Goal: Obtain resource: Download file/media

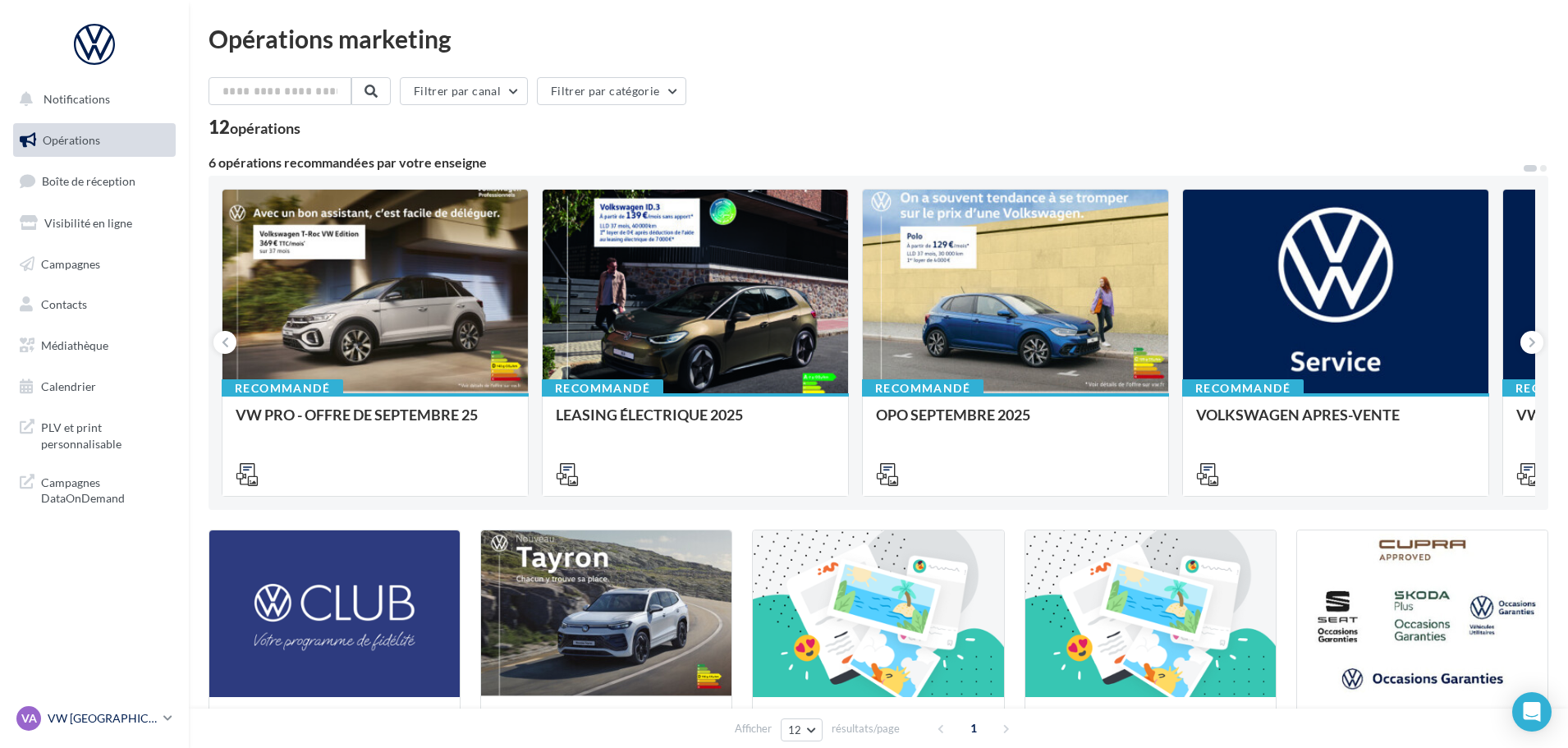
click at [60, 710] on div "VA VW [GEOGRAPHIC_DATA][PERSON_NAME] [GEOGRAPHIC_DATA]" at bounding box center [87, 718] width 140 height 24
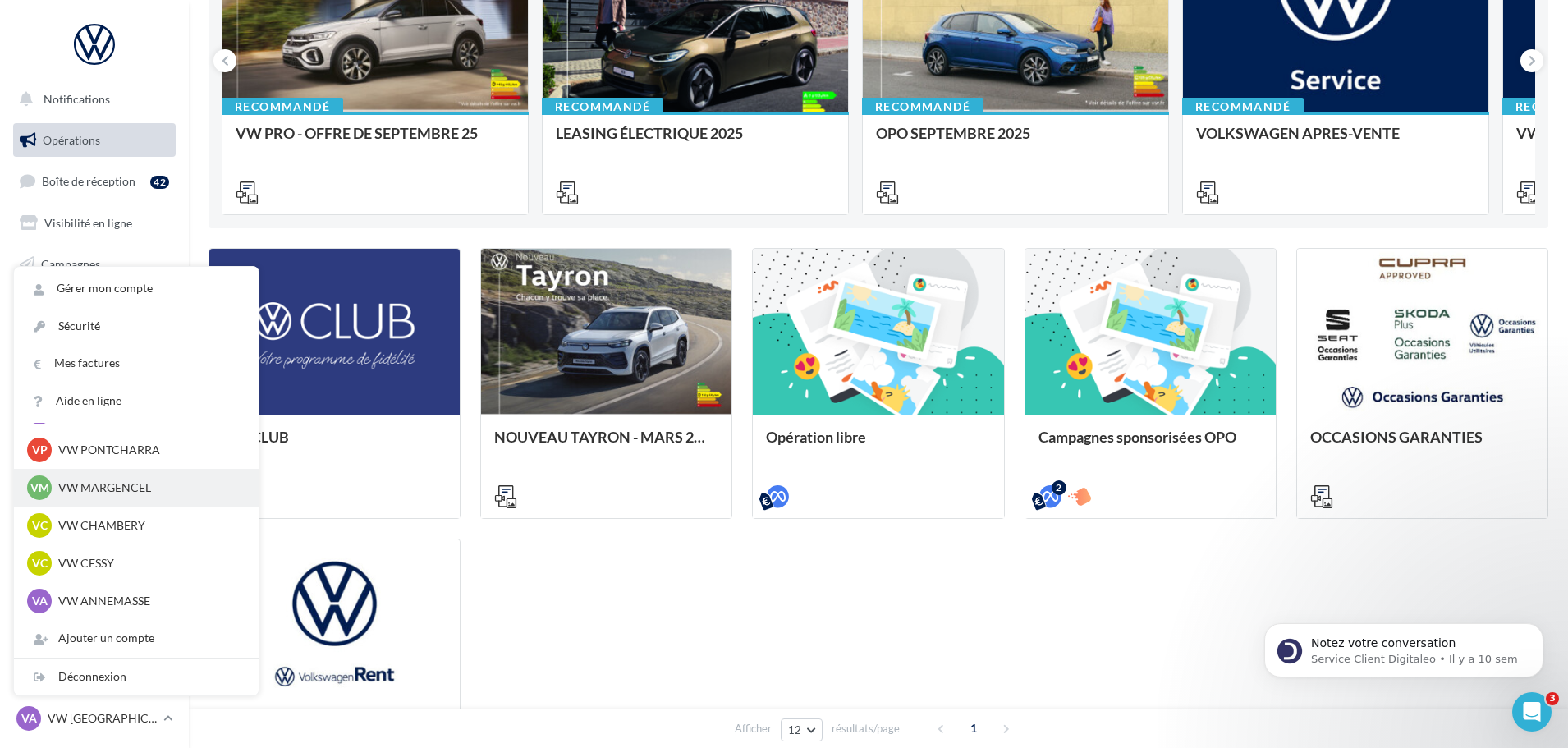
scroll to position [410, 0]
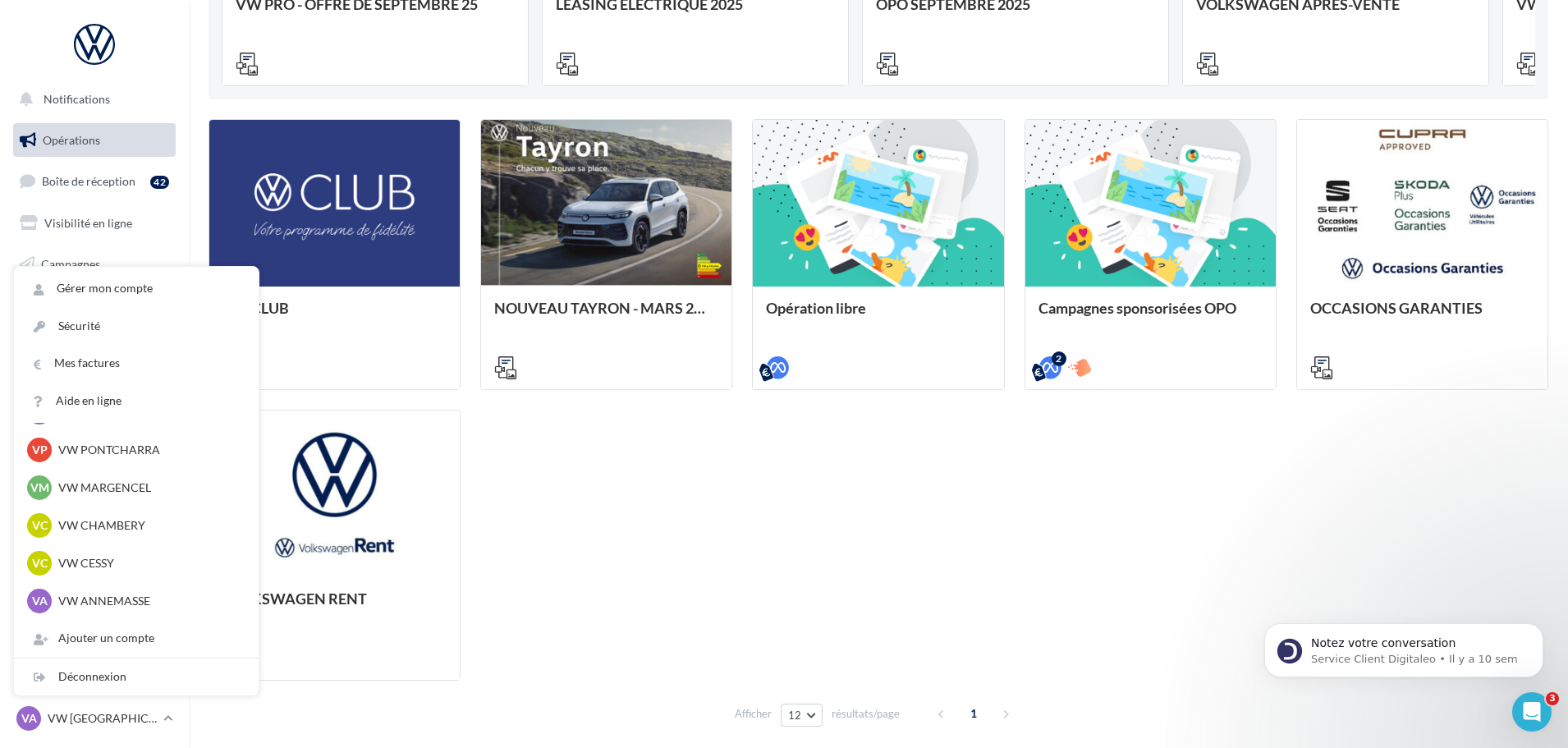
click at [668, 592] on div "VW CLUB NOUVEAU TAYRON - MARS 2025 [URL][DOMAIN_NAME] [URL][DOMAIN_NAME] [URL][…" at bounding box center [878, 399] width 1340 height 561
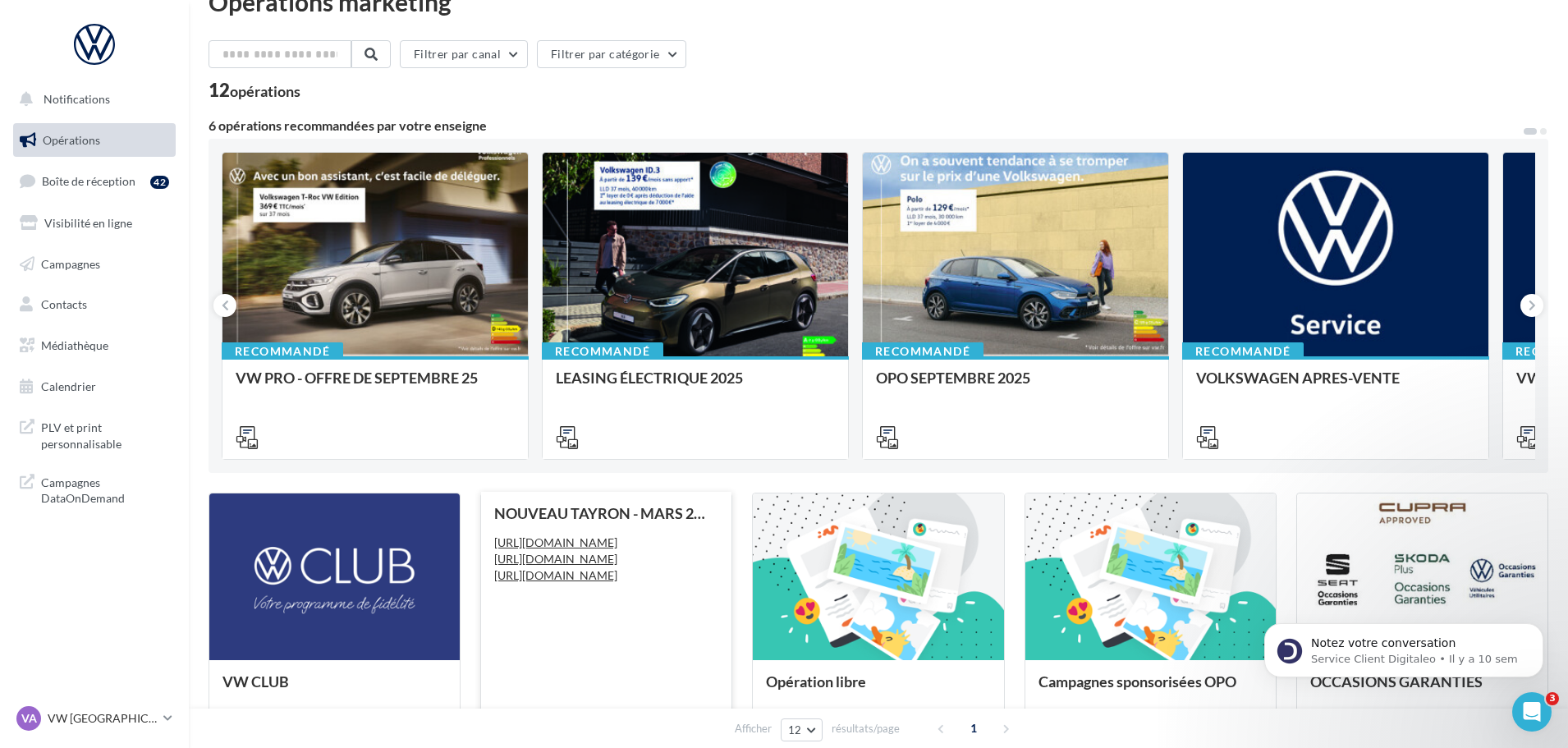
scroll to position [0, 0]
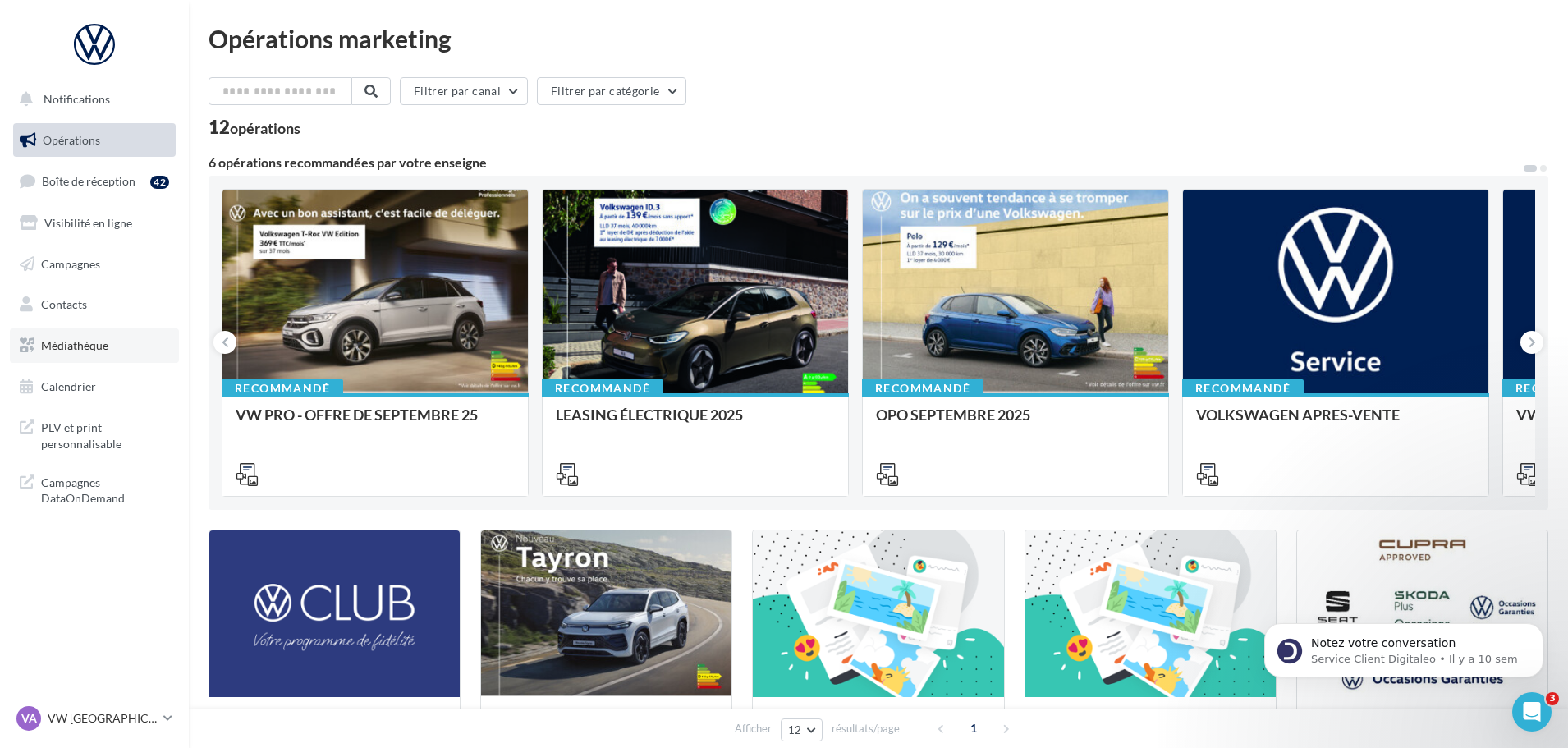
click at [115, 353] on link "Médiathèque" at bounding box center [94, 346] width 169 height 35
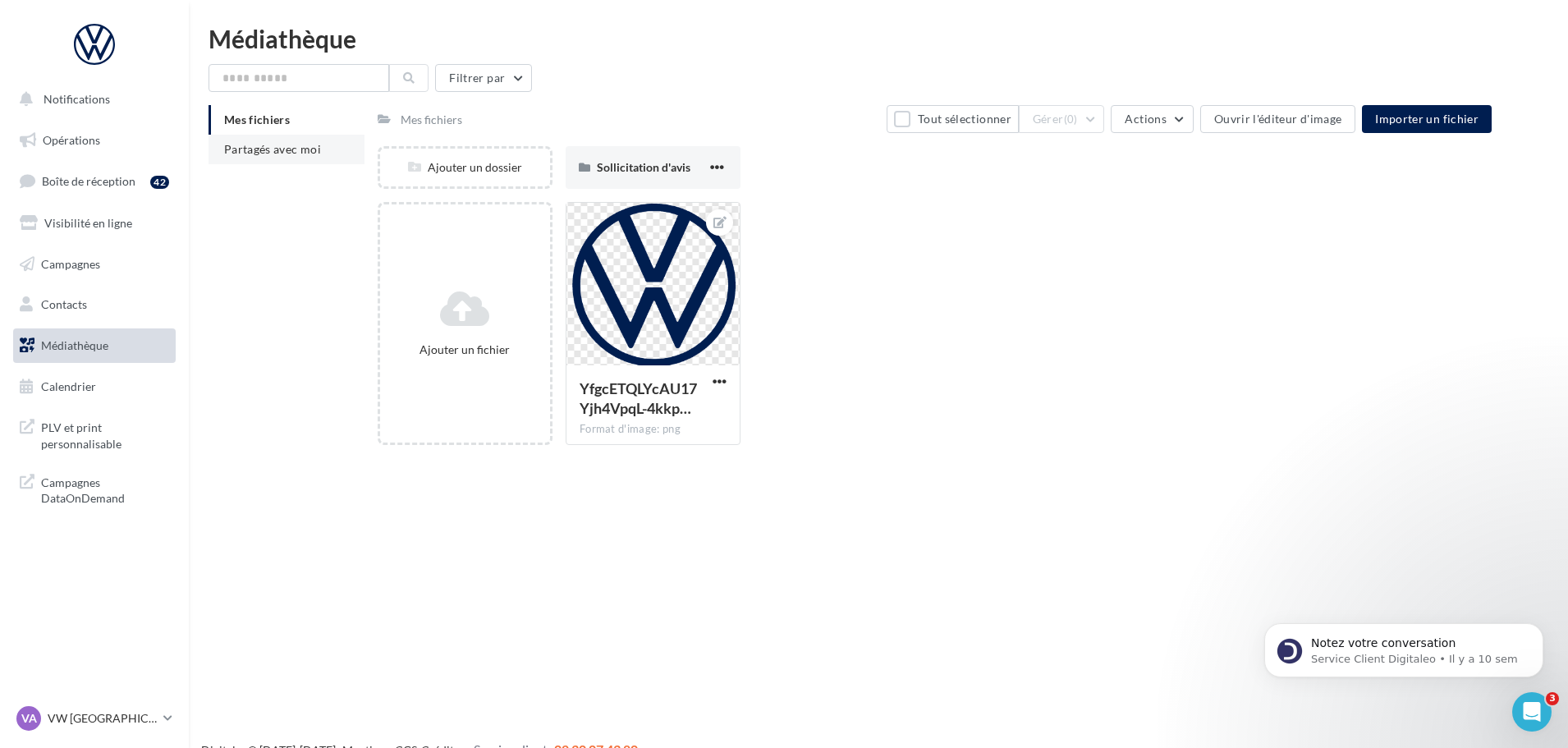
click at [307, 148] on span "Partagés avec moi" at bounding box center [272, 149] width 97 height 14
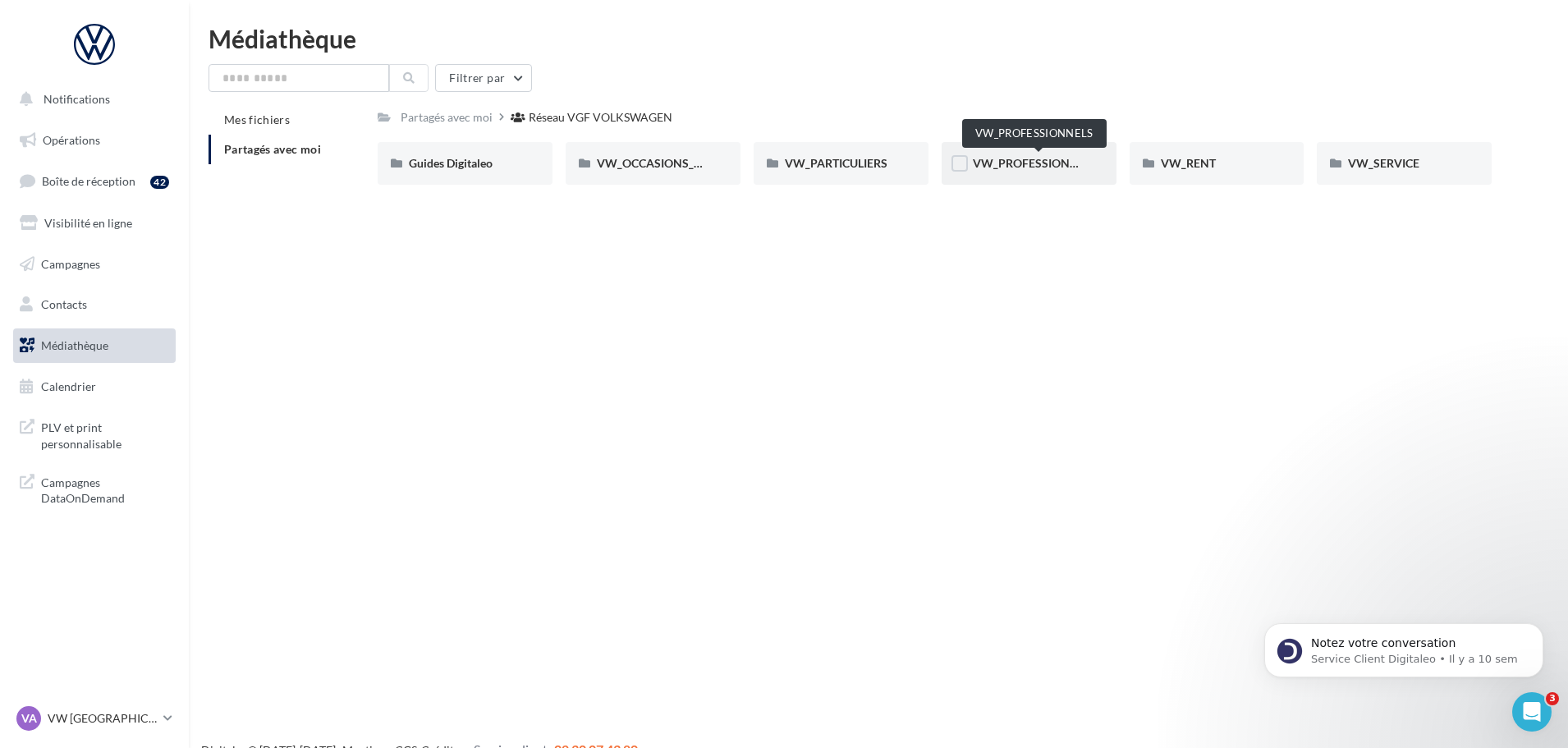
click at [995, 165] on span "VW_PROFESSIONNELS" at bounding box center [1036, 163] width 125 height 14
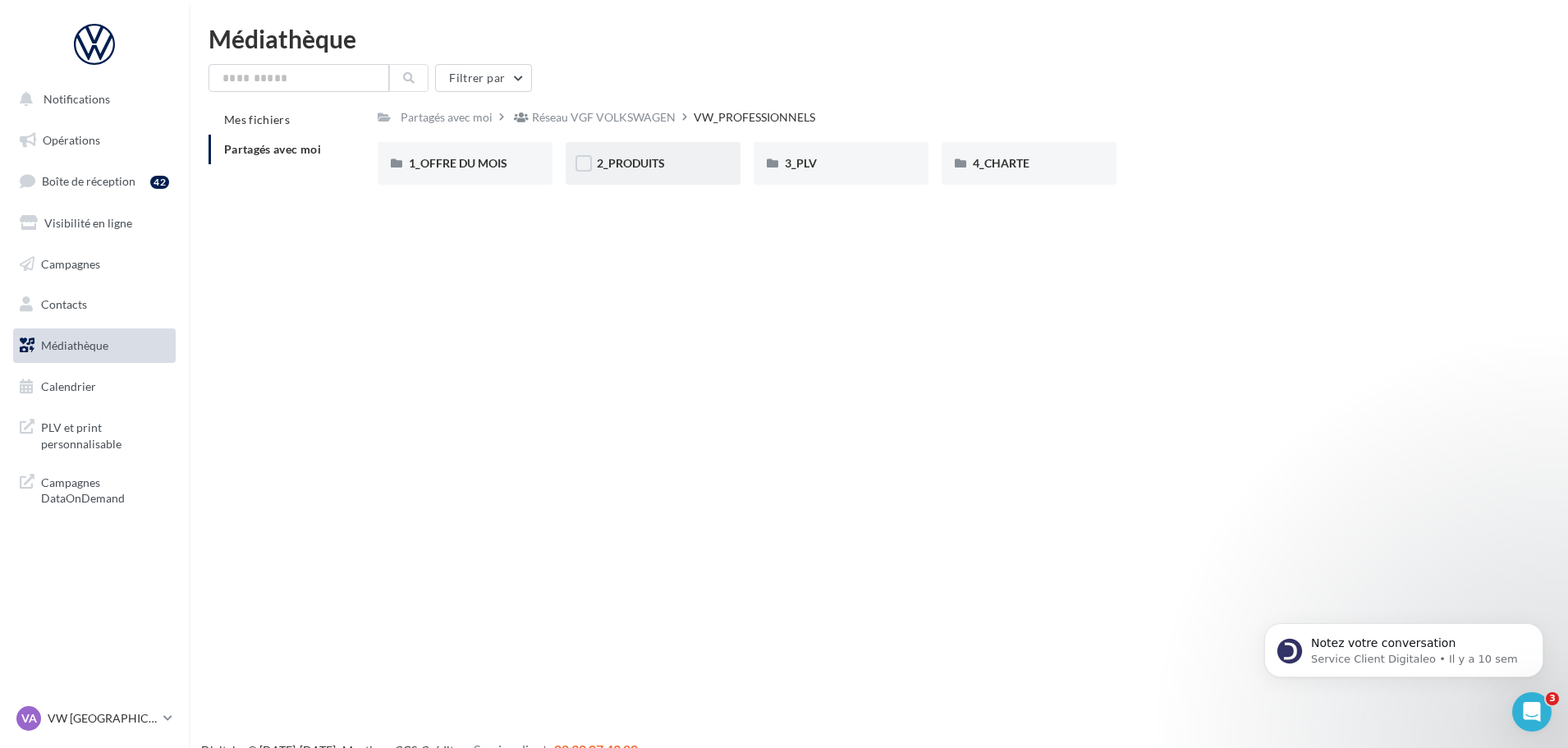
click at [665, 177] on div "2_PRODUITS" at bounding box center [653, 163] width 175 height 43
click at [740, 112] on div "VW_PROFESSIONNELS" at bounding box center [758, 117] width 121 height 16
click at [891, 154] on div "3_PLV" at bounding box center [841, 163] width 175 height 43
click at [992, 174] on div "Roll up" at bounding box center [1029, 163] width 175 height 43
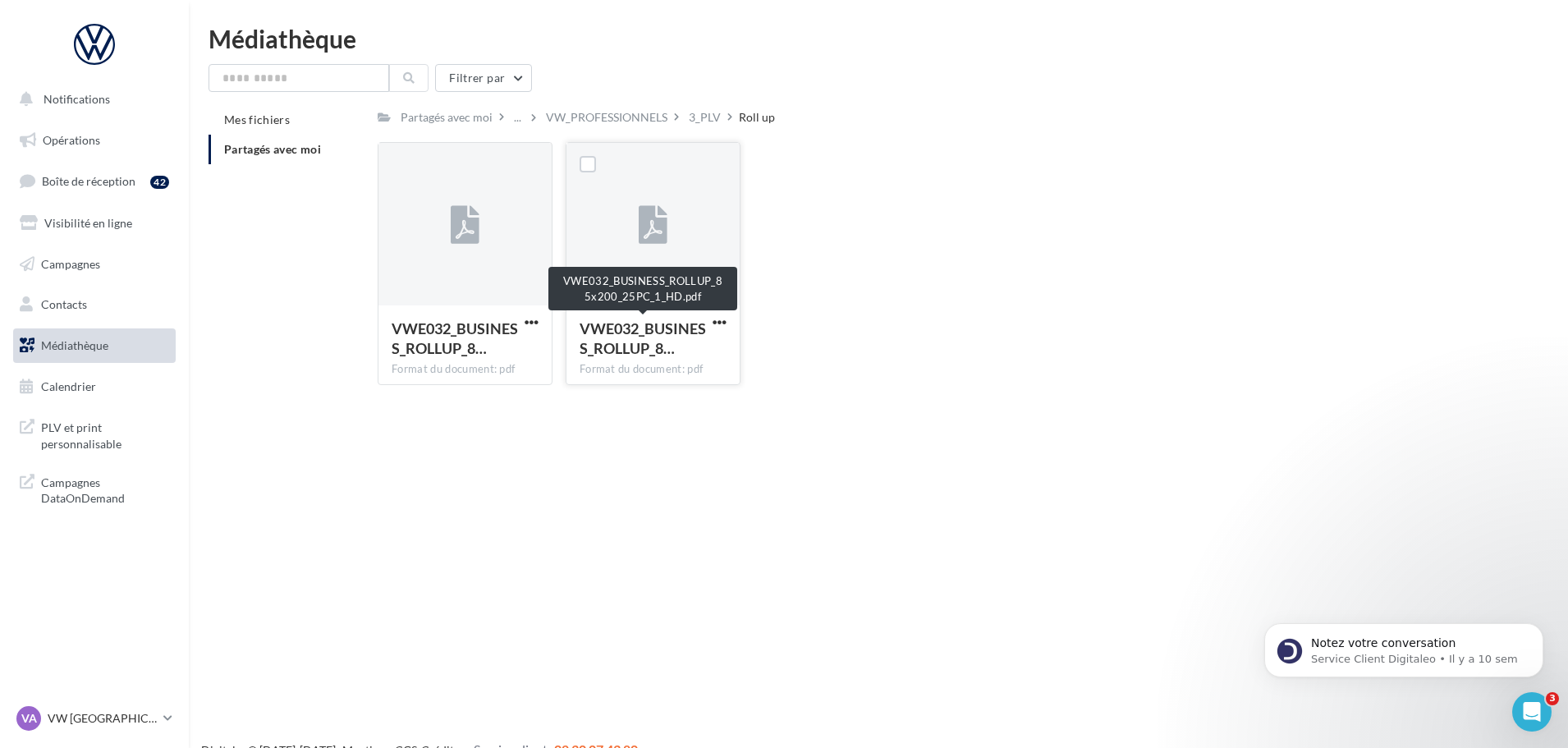
click at [626, 335] on span "VWE032_BUSINESS_ROLLUP_8…" at bounding box center [643, 338] width 127 height 38
click at [653, 239] on icon at bounding box center [652, 226] width 29 height 38
click at [654, 238] on icon at bounding box center [652, 226] width 29 height 38
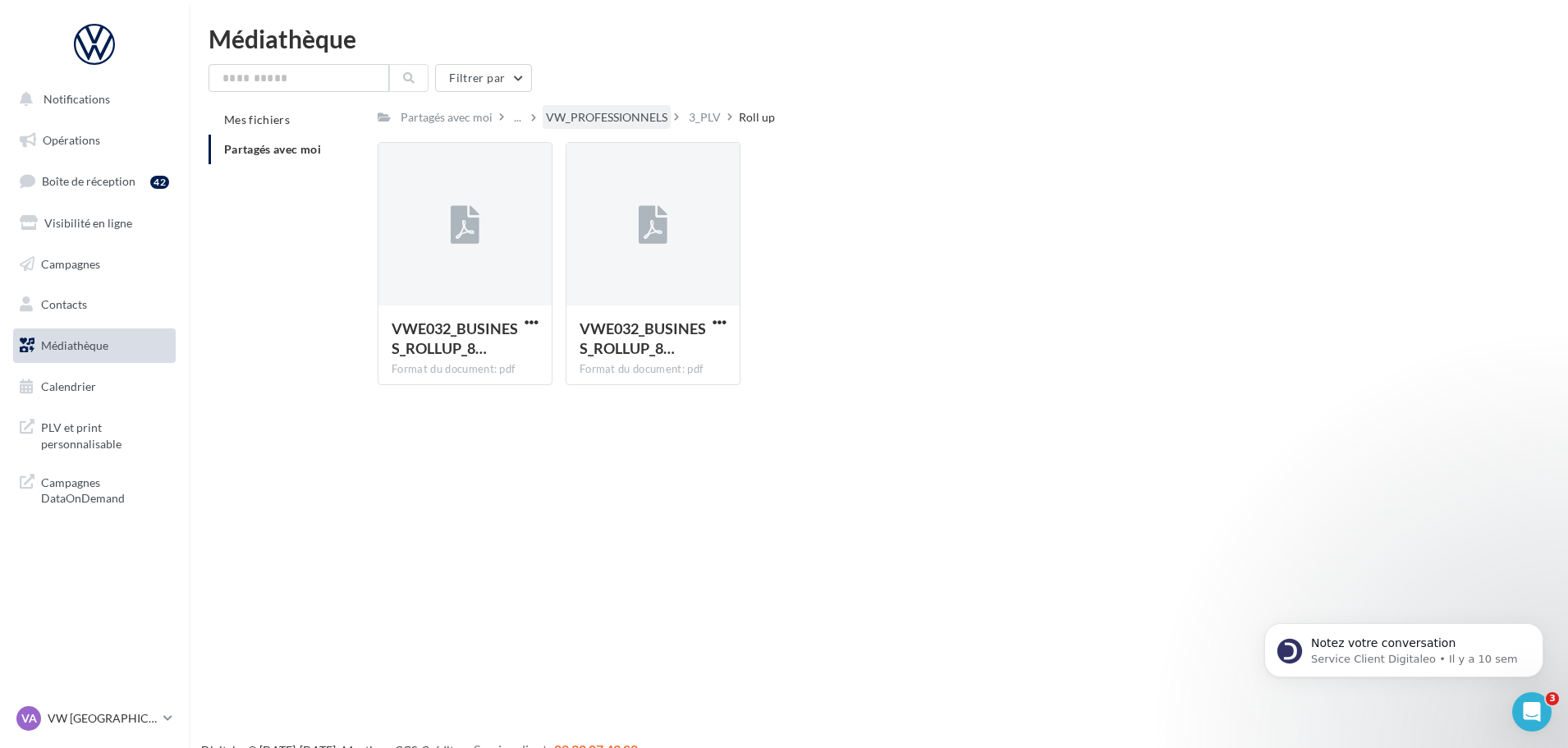
click at [611, 115] on div "VW_PROFESSIONNELS" at bounding box center [606, 117] width 121 height 16
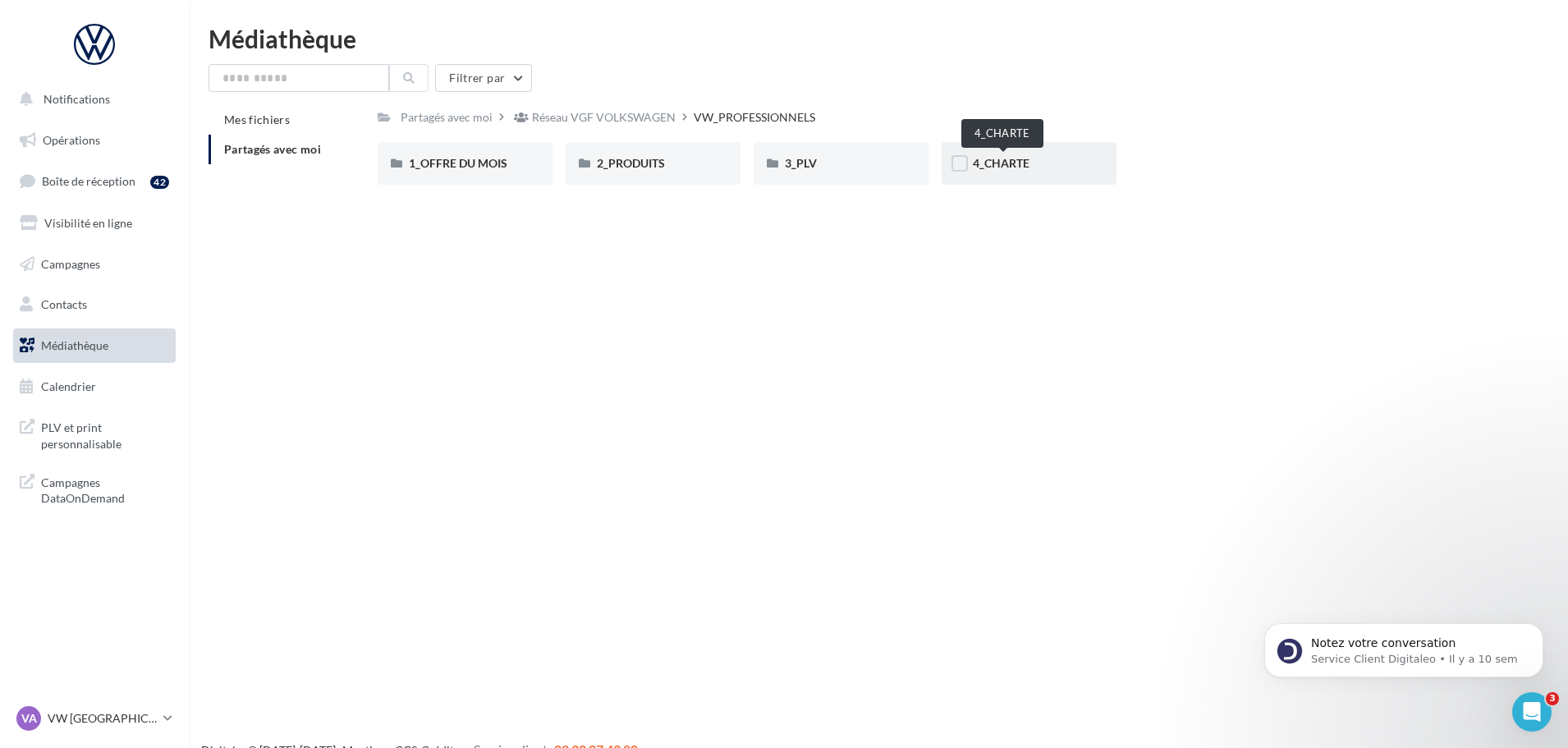
click at [979, 161] on span "4_CHARTE" at bounding box center [1001, 163] width 56 height 14
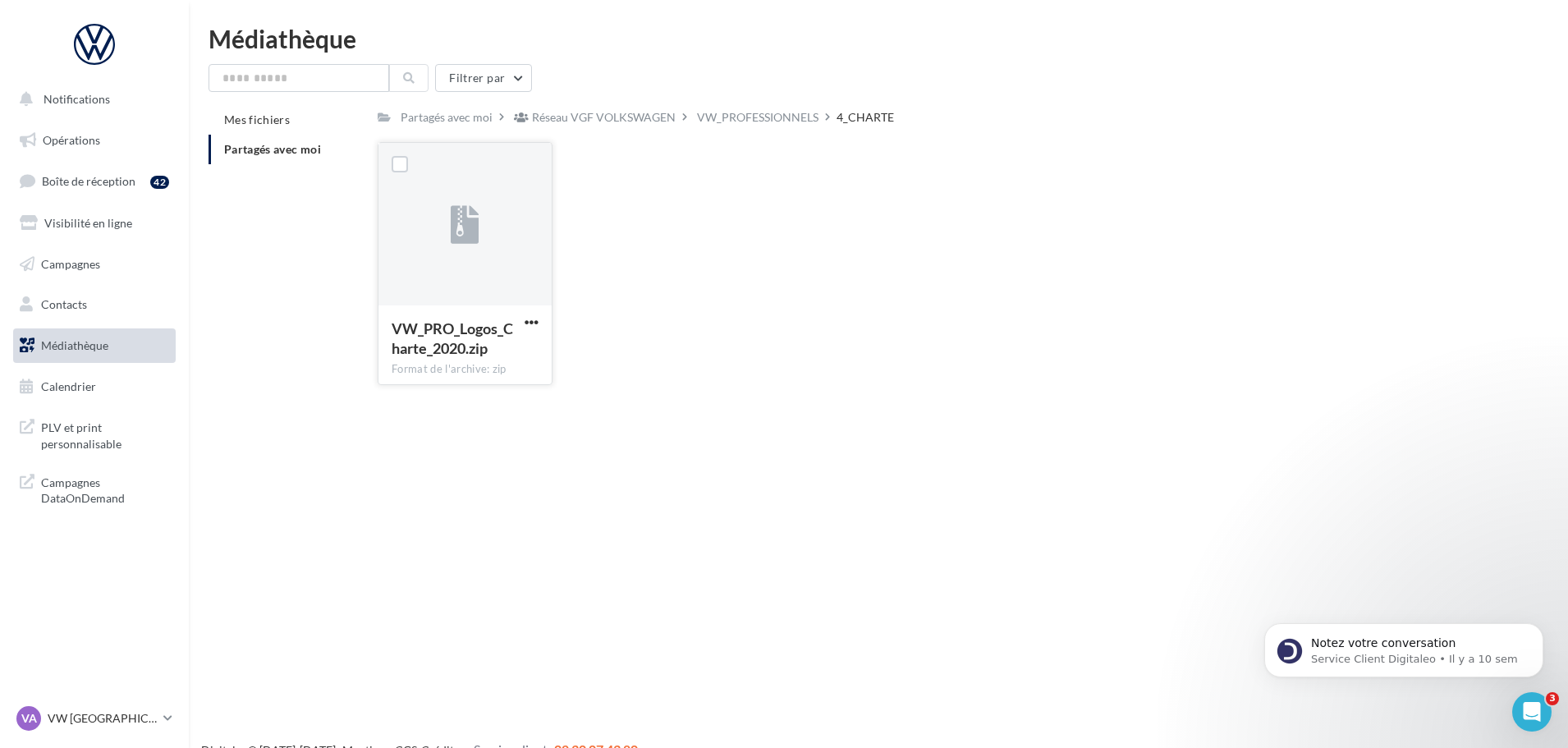
click at [474, 330] on span "VW_PRO_Logos_Charte_2020.zip" at bounding box center [453, 338] width 121 height 38
click at [526, 324] on span "button" at bounding box center [532, 322] width 14 height 14
click at [480, 351] on button "Télécharger" at bounding box center [459, 354] width 164 height 43
click at [769, 121] on div "VW_PROFESSIONNELS" at bounding box center [758, 117] width 121 height 16
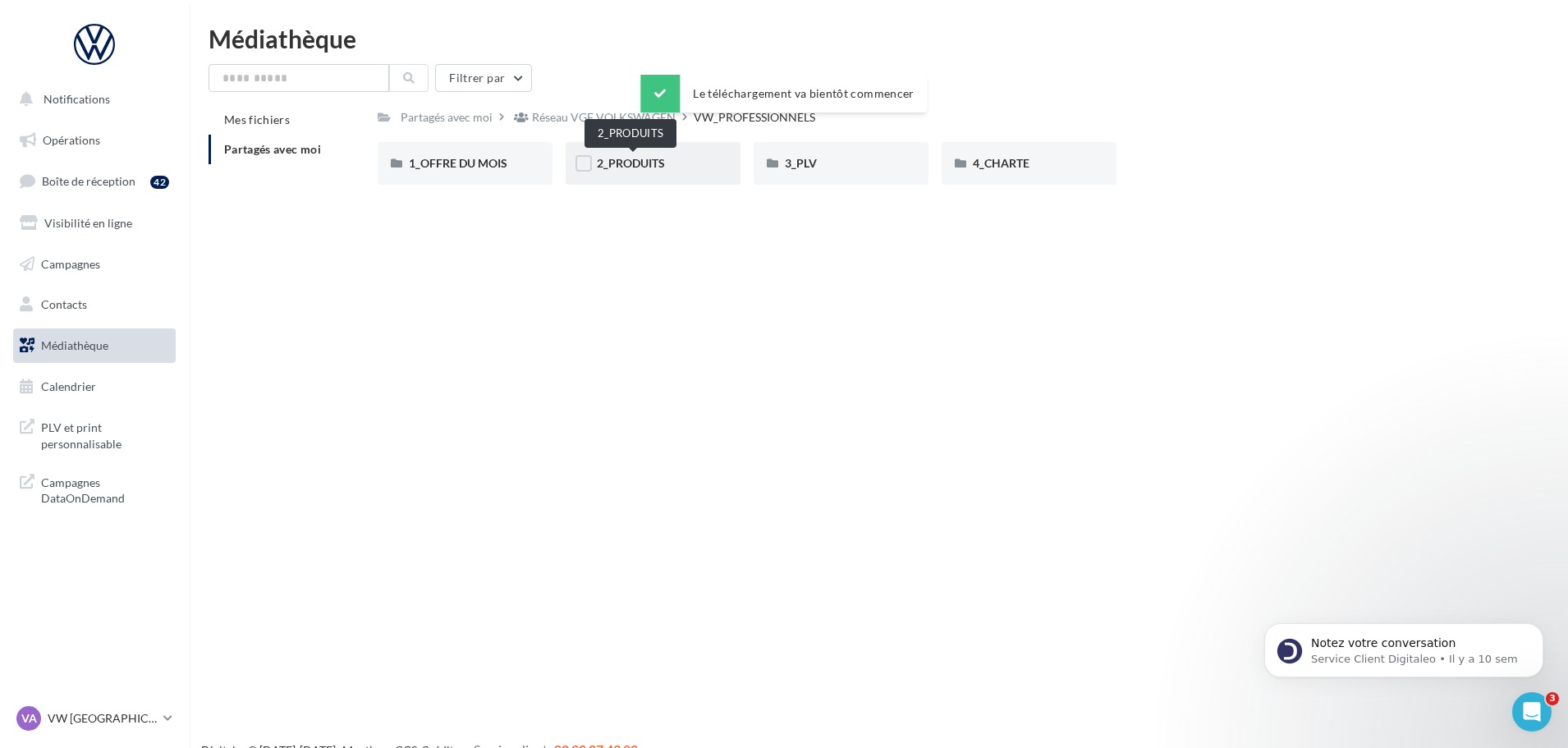
click at [614, 167] on span "2_PRODUITS" at bounding box center [630, 163] width 69 height 14
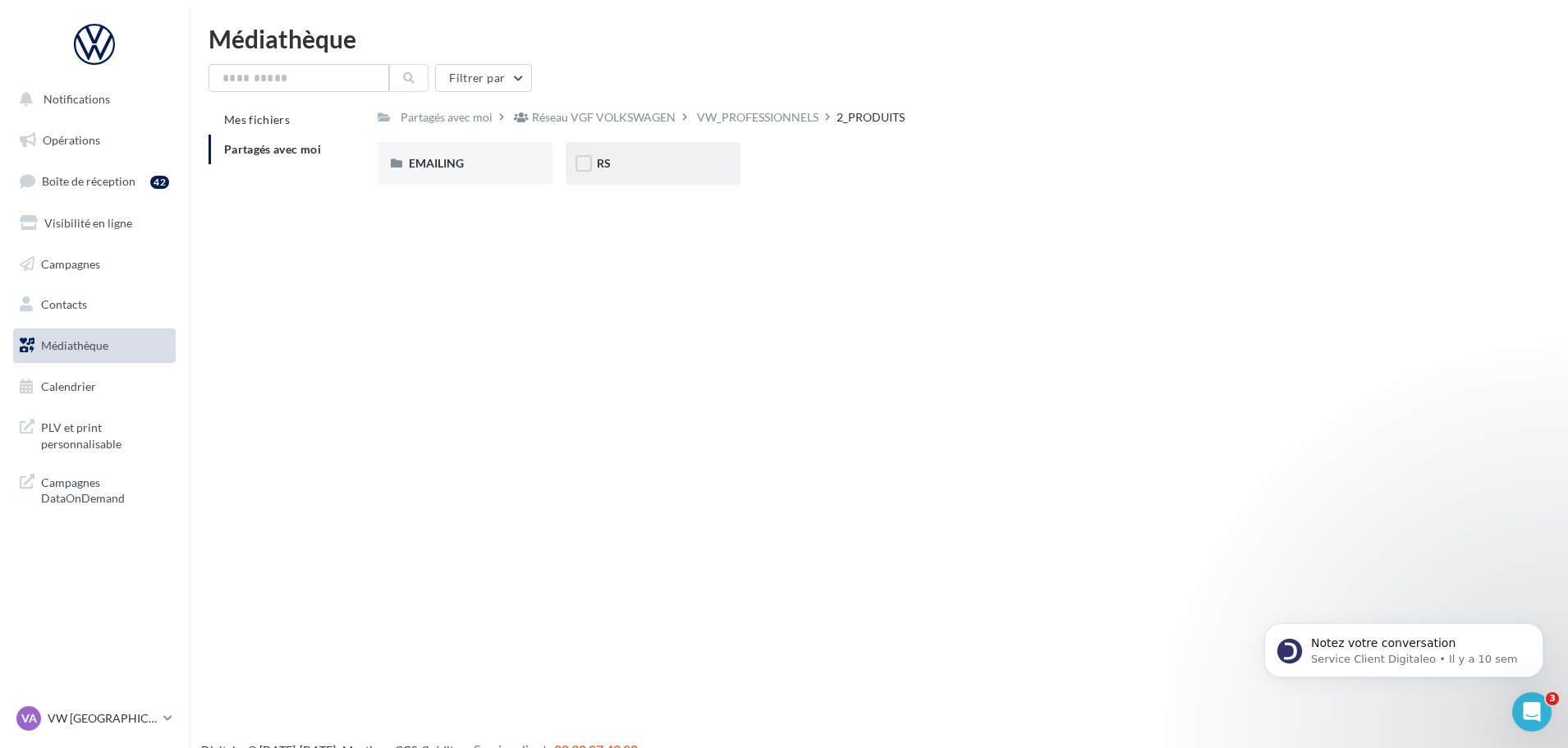
click at [623, 175] on div "RS" at bounding box center [653, 163] width 175 height 43
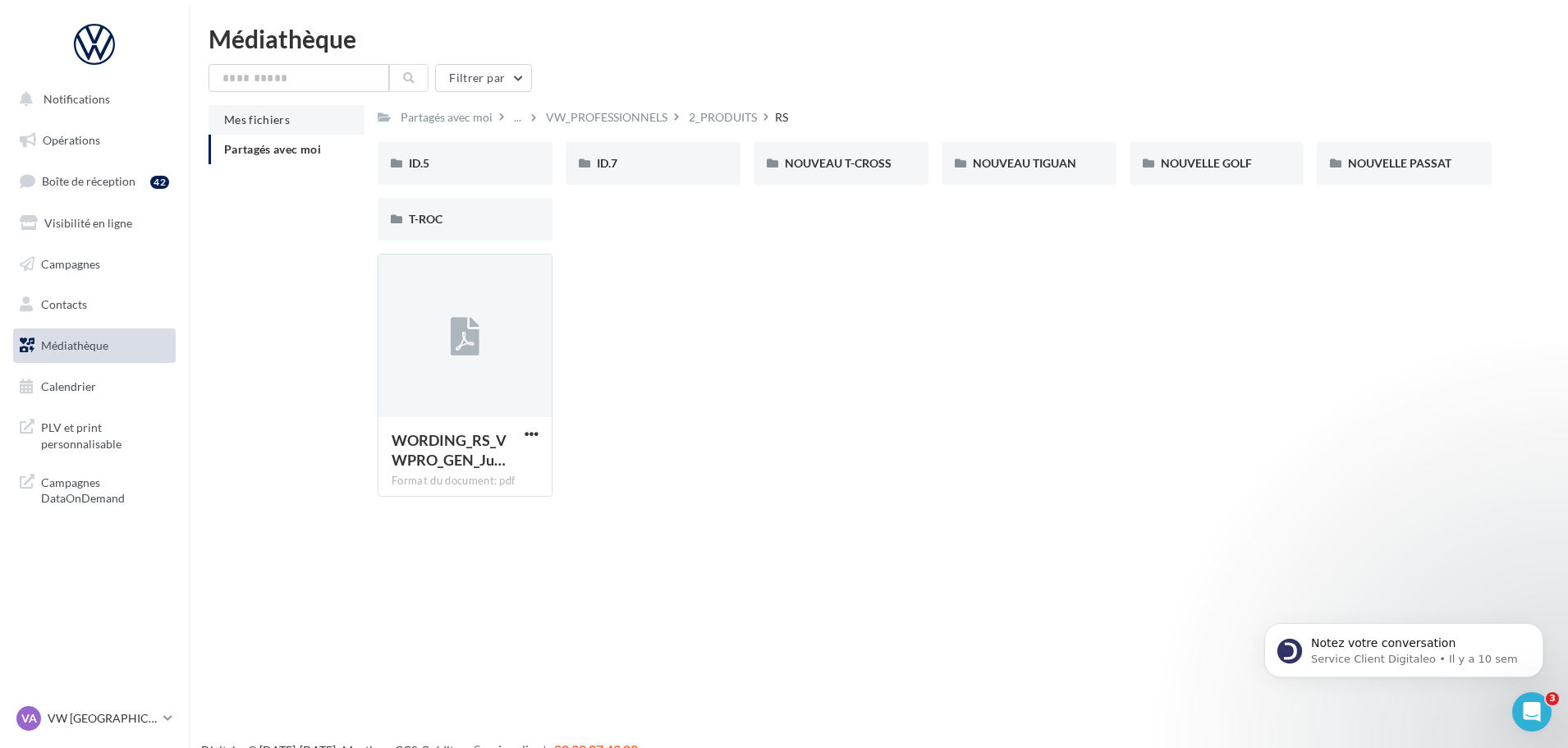
click at [303, 123] on li "Mes fichiers" at bounding box center [286, 120] width 156 height 30
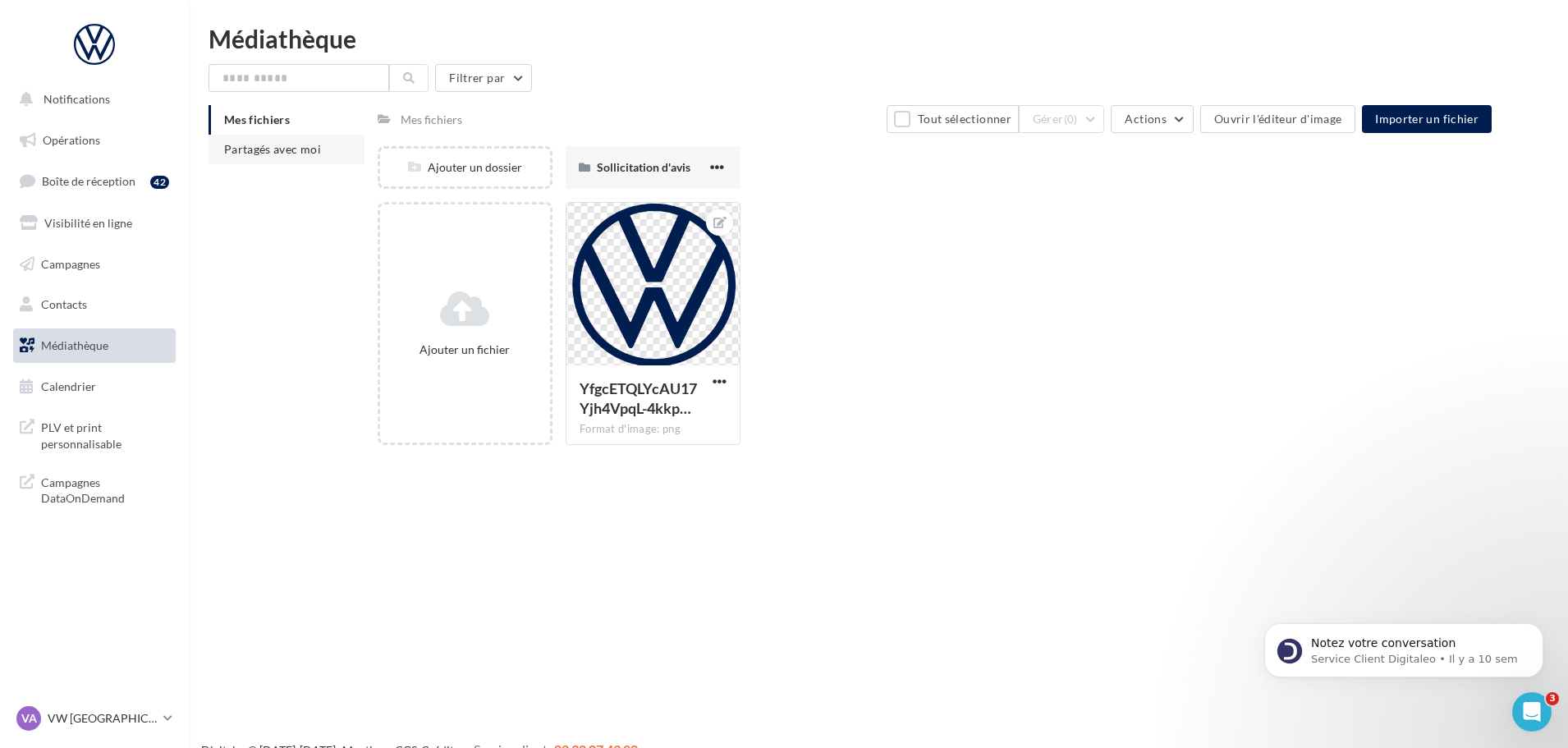
click at [306, 151] on span "Partagés avec moi" at bounding box center [272, 149] width 97 height 14
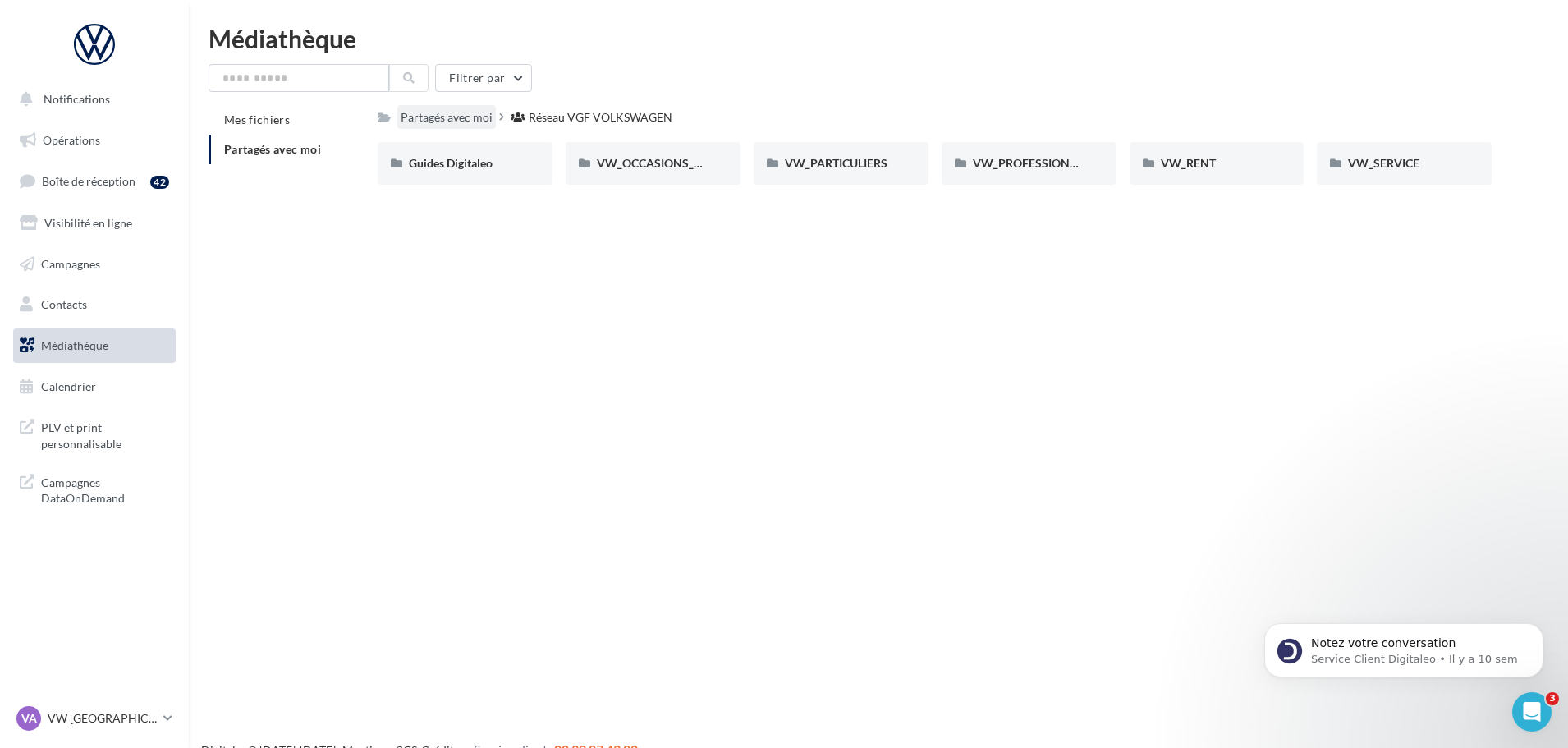
click at [457, 122] on div "Partagés avec moi" at bounding box center [447, 117] width 92 height 16
click at [507, 177] on div "Guides Digitaleo" at bounding box center [465, 163] width 175 height 43
